Goal: Transaction & Acquisition: Purchase product/service

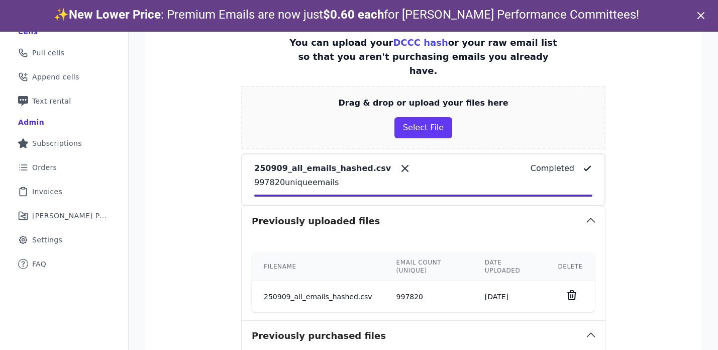
scroll to position [180, 0]
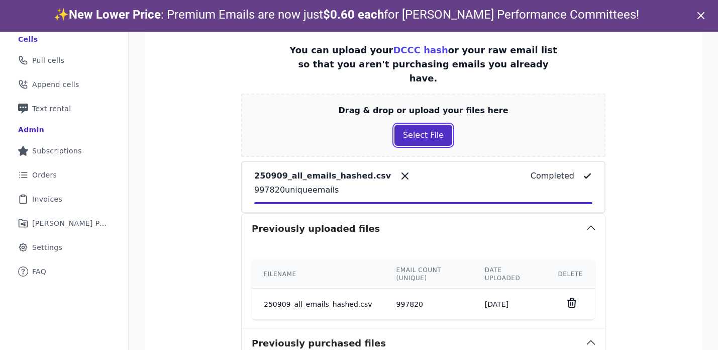
click at [406, 125] on button "Select File" at bounding box center [423, 135] width 58 height 21
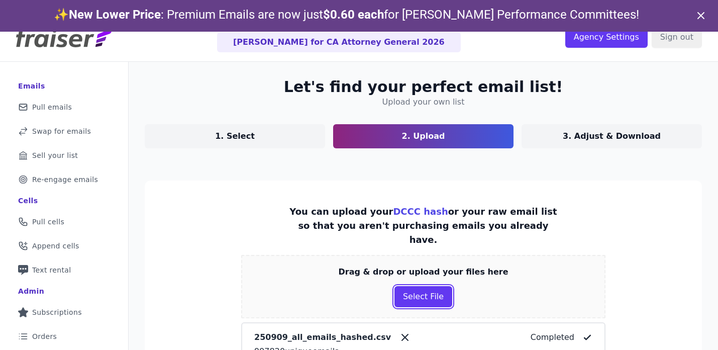
scroll to position [0, 0]
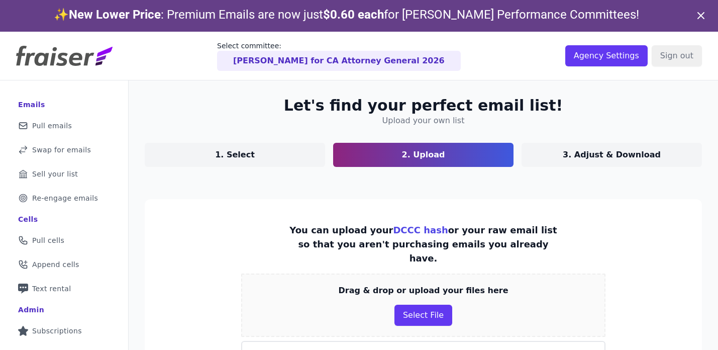
click at [82, 50] on img at bounding box center [64, 56] width 96 height 20
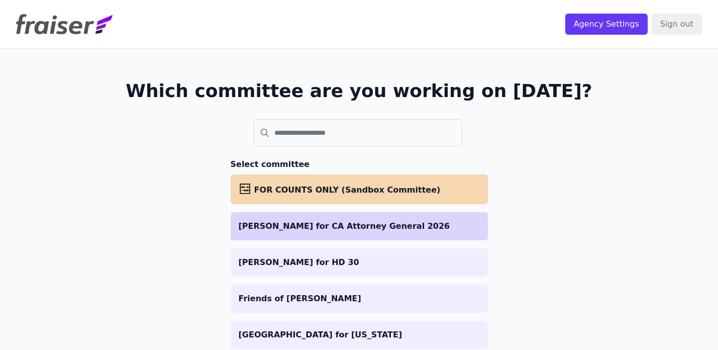
click at [318, 225] on p "[PERSON_NAME] for CA Attorney General 2026" at bounding box center [359, 226] width 241 height 12
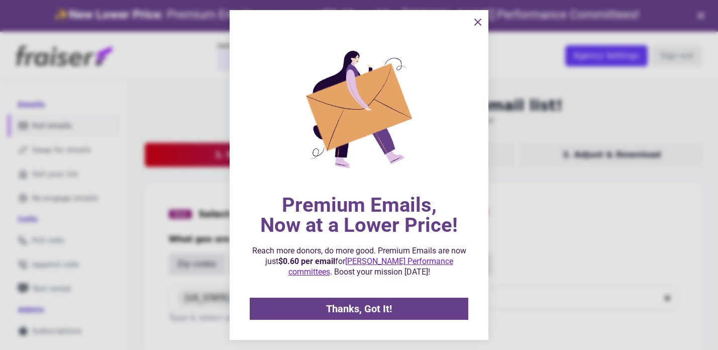
click at [474, 23] on icon "information" at bounding box center [478, 22] width 12 height 12
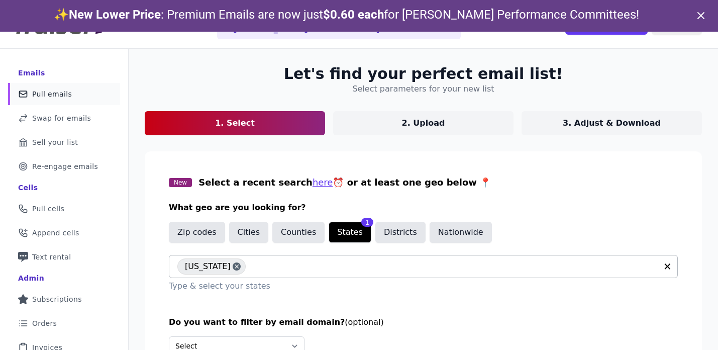
scroll to position [81, 0]
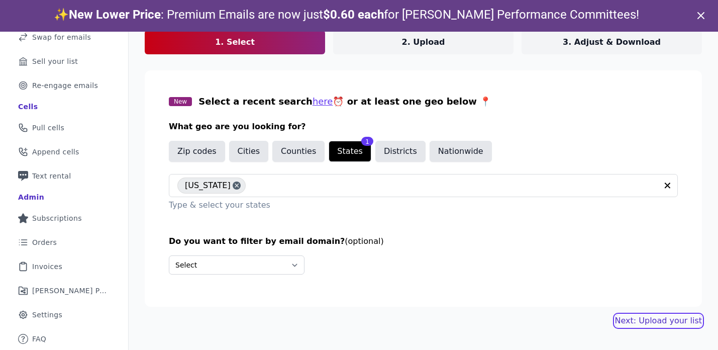
click at [648, 315] on link "Next: Upload your list" at bounding box center [658, 320] width 87 height 12
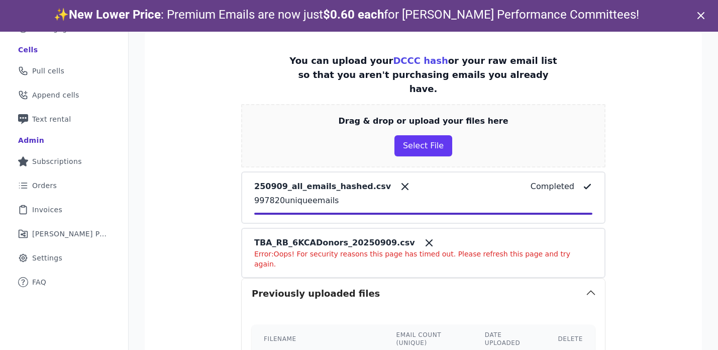
scroll to position [170, 0]
click at [423, 236] on icon at bounding box center [429, 242] width 12 height 12
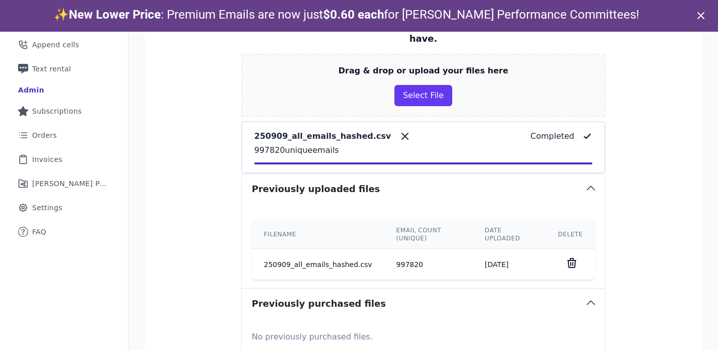
scroll to position [205, 0]
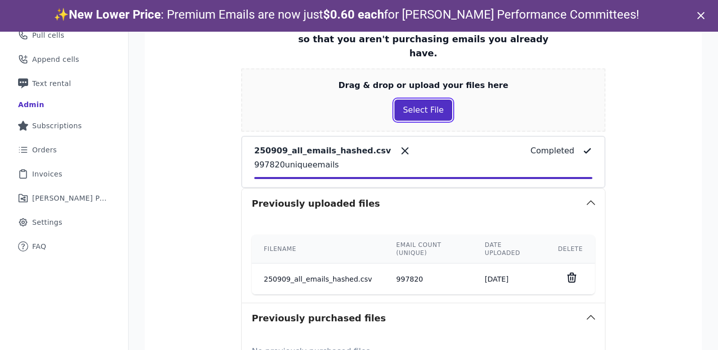
click at [415, 99] on button "Select File" at bounding box center [423, 109] width 58 height 21
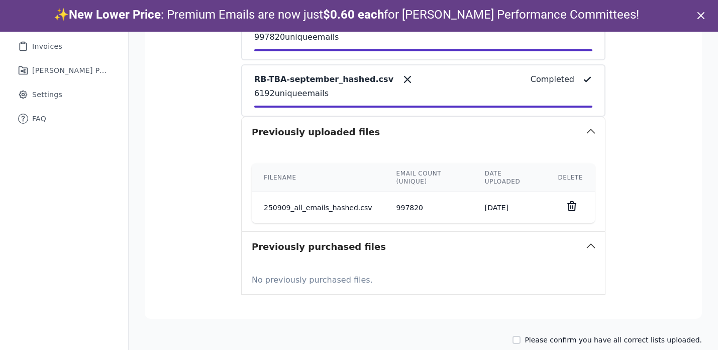
scroll to position [348, 0]
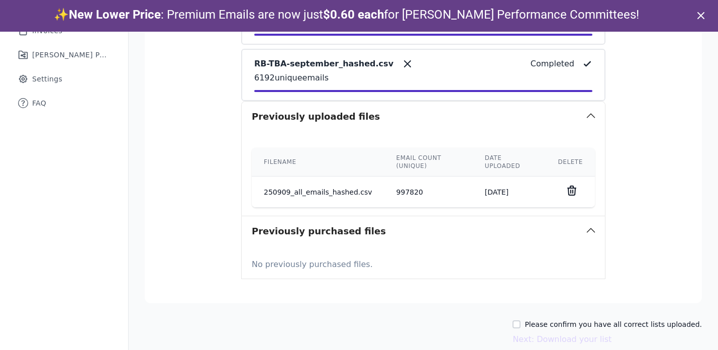
click at [573, 319] on label "Please confirm you have all correct lists uploaded." at bounding box center [612, 324] width 177 height 10
click at [520, 320] on input "Please confirm you have all correct lists uploaded." at bounding box center [516, 324] width 8 height 8
checkbox input "true"
click at [575, 333] on button "Next: Download your list" at bounding box center [561, 339] width 99 height 12
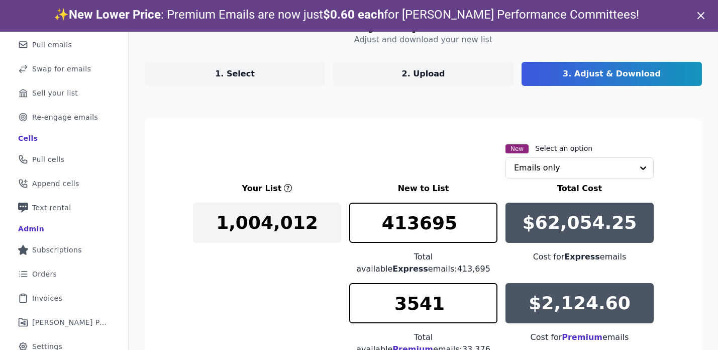
scroll to position [229, 0]
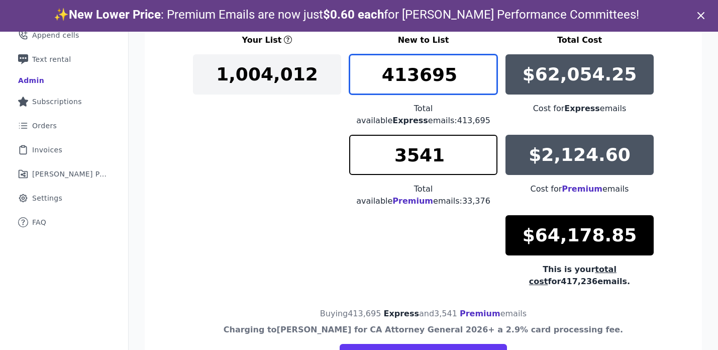
click at [431, 75] on input "413695" at bounding box center [423, 74] width 148 height 40
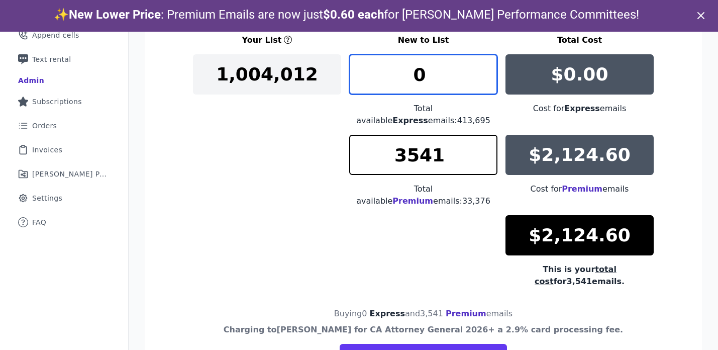
type input "0"
click at [242, 228] on div "Your List New to List Total Cost 1,004,012 0 Total available Express emails: 41…" at bounding box center [423, 160] width 461 height 253
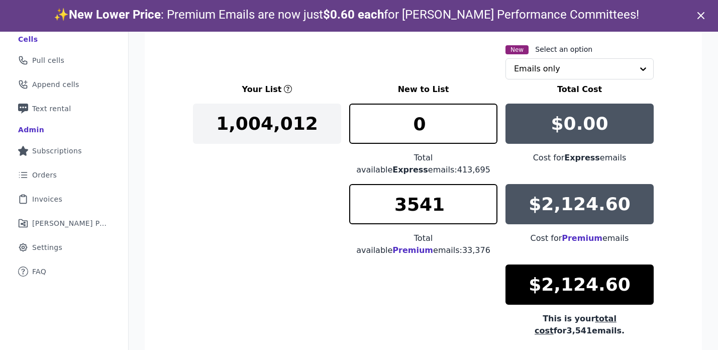
scroll to position [176, 0]
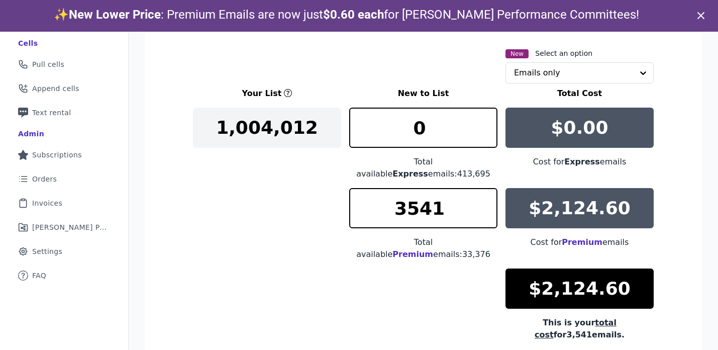
click at [340, 243] on div "Your List New to List Total Cost 1,004,012 0 Total available Express emails: 41…" at bounding box center [423, 213] width 461 height 253
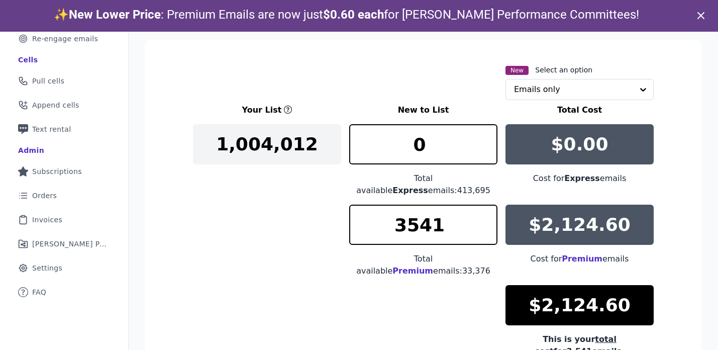
scroll to position [155, 0]
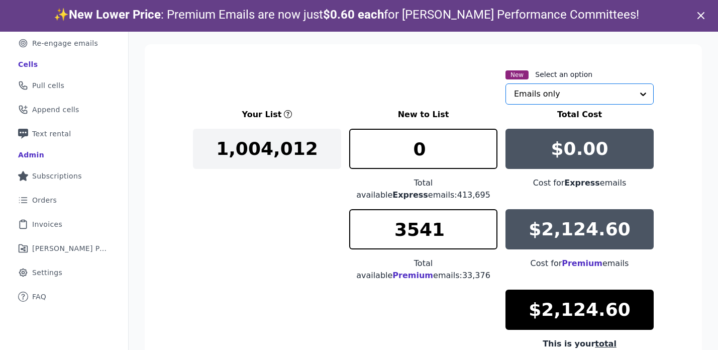
click at [566, 92] on input "text" at bounding box center [573, 94] width 119 height 20
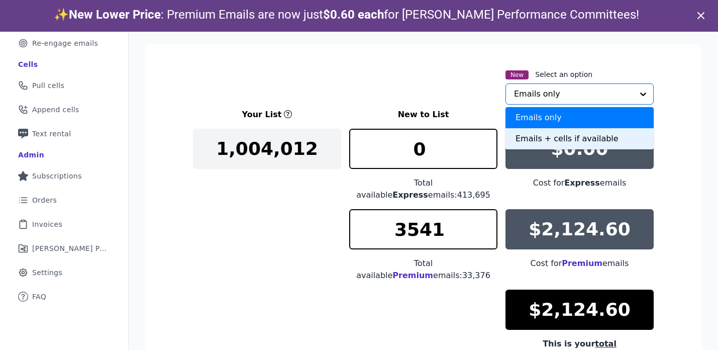
click at [540, 136] on div "Emails + cells if available" at bounding box center [579, 138] width 148 height 21
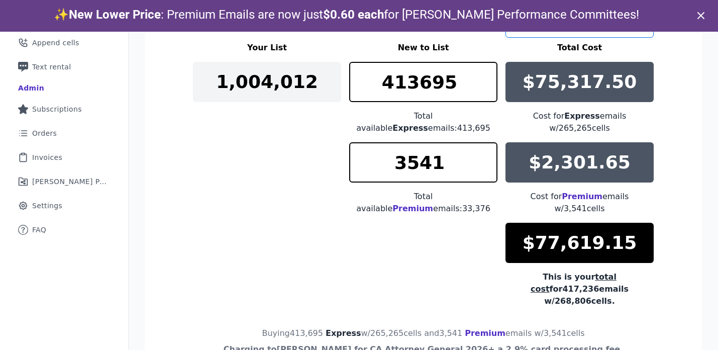
scroll to position [224, 0]
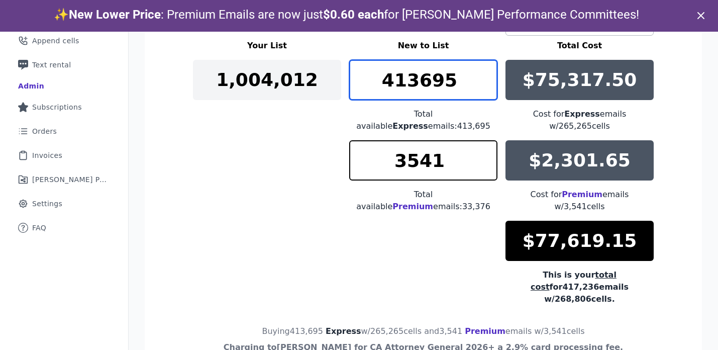
click at [442, 88] on input "413695" at bounding box center [423, 80] width 148 height 40
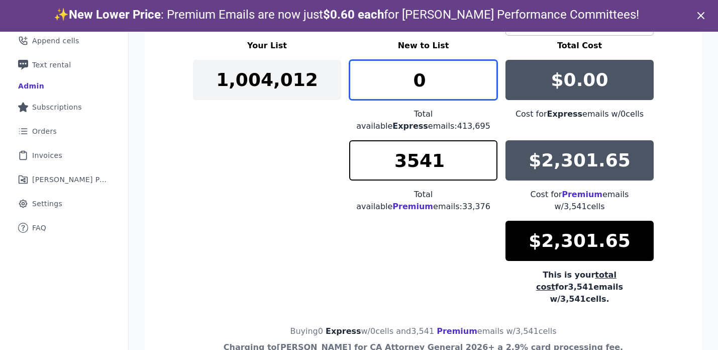
type input "0"
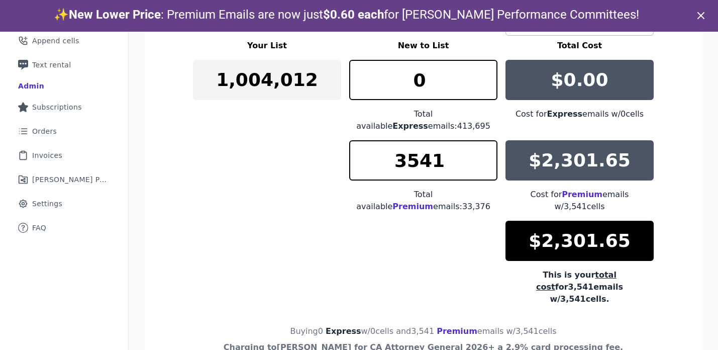
click at [300, 175] on div "Your List New to List Total Cost 1,004,012 0 Total available Express emails: 41…" at bounding box center [423, 172] width 461 height 265
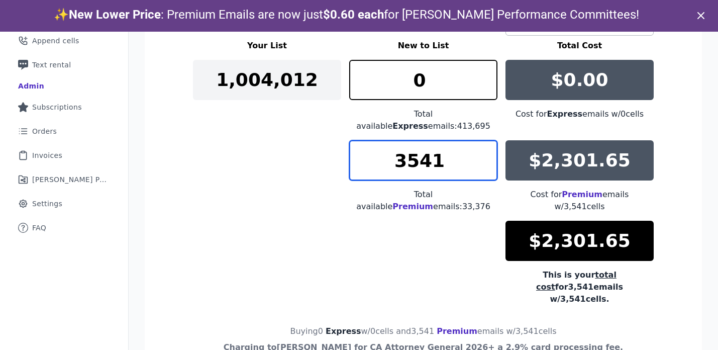
drag, startPoint x: 425, startPoint y: 150, endPoint x: 438, endPoint y: 150, distance: 12.6
click at [438, 150] on input "3541" at bounding box center [423, 160] width 148 height 40
click at [415, 150] on input "3500" at bounding box center [423, 160] width 148 height 40
click at [411, 150] on input "3400" at bounding box center [423, 160] width 148 height 40
click at [414, 150] on input "3200" at bounding box center [423, 160] width 148 height 40
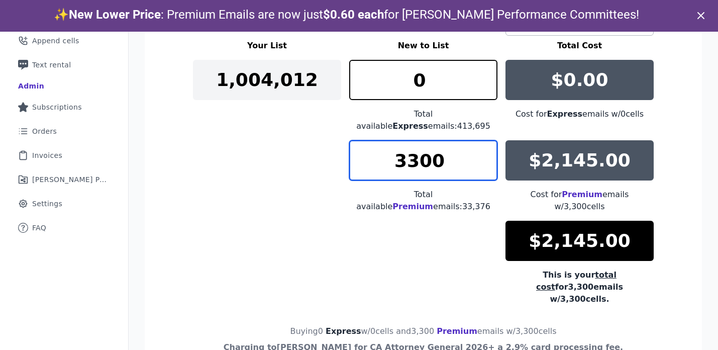
drag, startPoint x: 418, startPoint y: 150, endPoint x: 412, endPoint y: 150, distance: 5.5
click at [412, 150] on input "3300" at bounding box center [423, 160] width 148 height 40
click at [424, 152] on input "3200" at bounding box center [423, 160] width 148 height 40
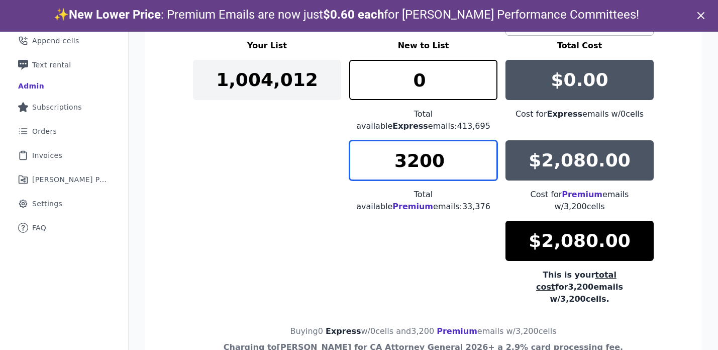
drag, startPoint x: 429, startPoint y: 152, endPoint x: 422, endPoint y: 152, distance: 7.0
click at [422, 152] on input "3200" at bounding box center [423, 160] width 148 height 40
type input "3269"
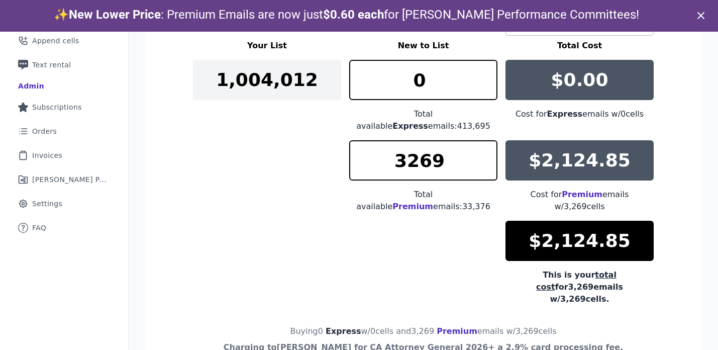
click at [249, 195] on div "Your List New to List Total Cost 1,004,012 0 Total available Express emails: 41…" at bounding box center [423, 172] width 461 height 265
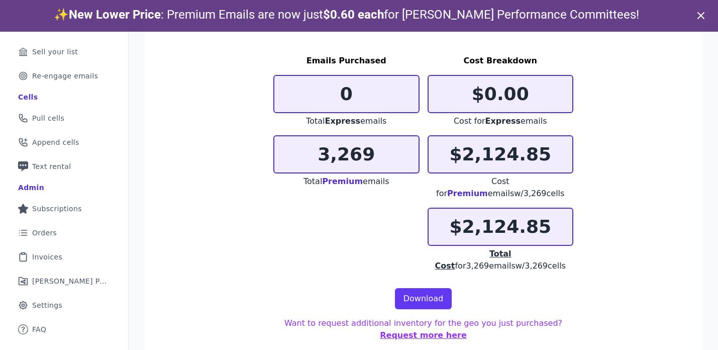
scroll to position [110, 0]
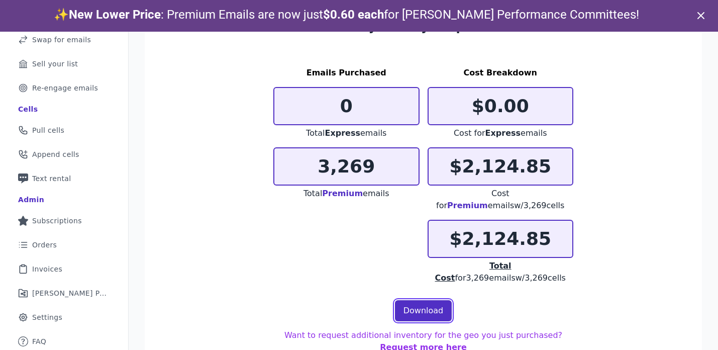
click at [435, 300] on link "Download" at bounding box center [423, 310] width 57 height 21
